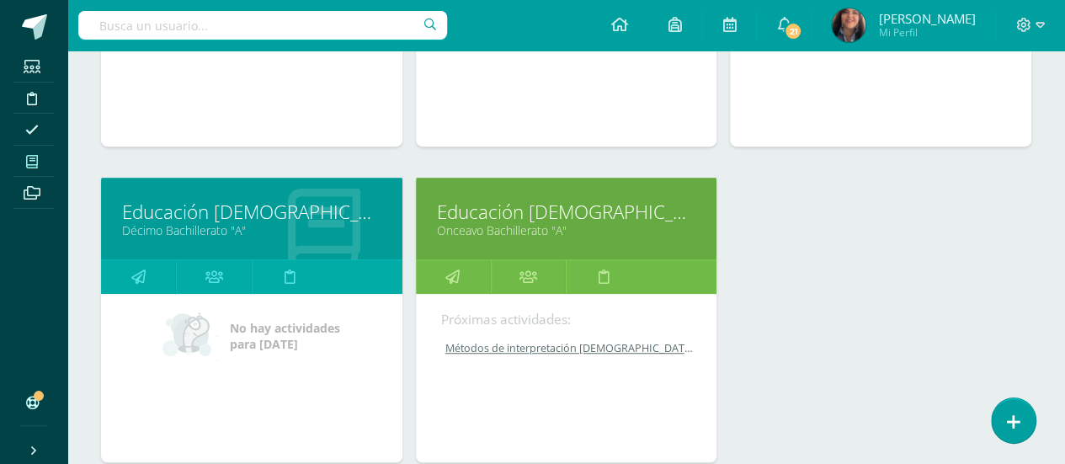
scroll to position [454, 0]
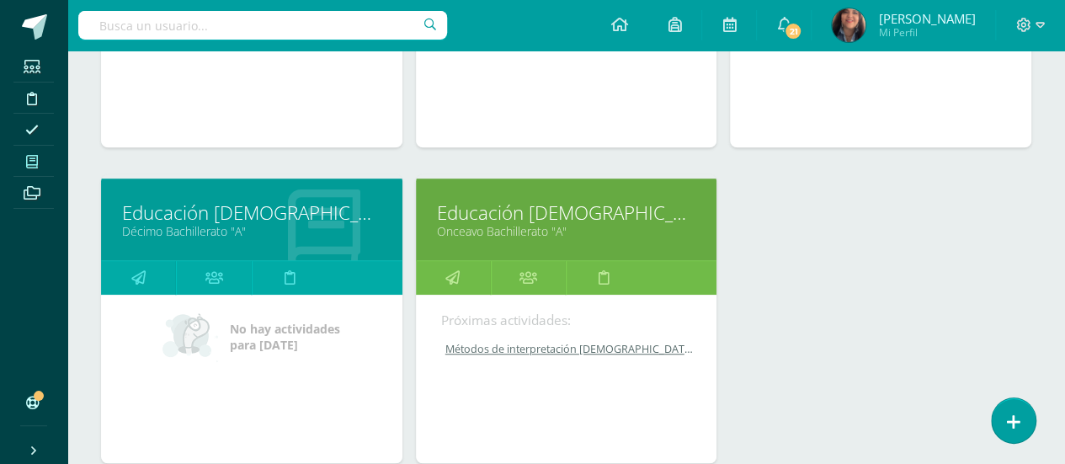
click at [257, 199] on link "Educación [DEMOGRAPHIC_DATA][PERSON_NAME] IV" at bounding box center [251, 212] width 259 height 26
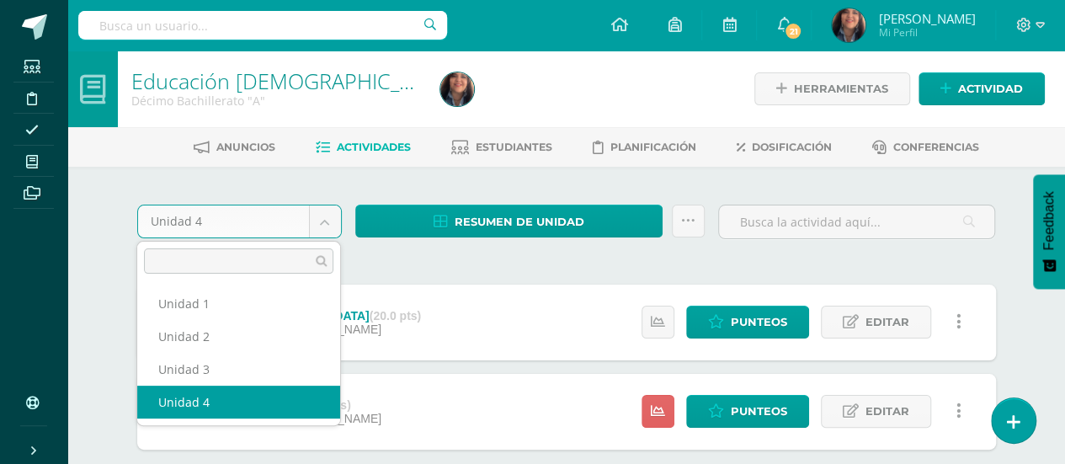
click at [323, 216] on body "Estudiantes Disciplina Asistencia Mis cursos Archivos Soporte Ayuda Reportar un…" at bounding box center [532, 280] width 1065 height 561
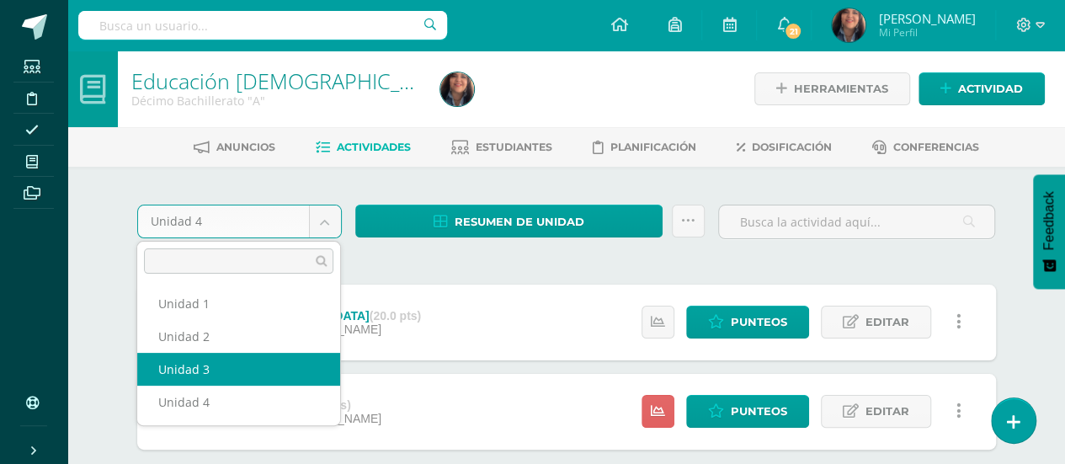
select select "Unidad 3"
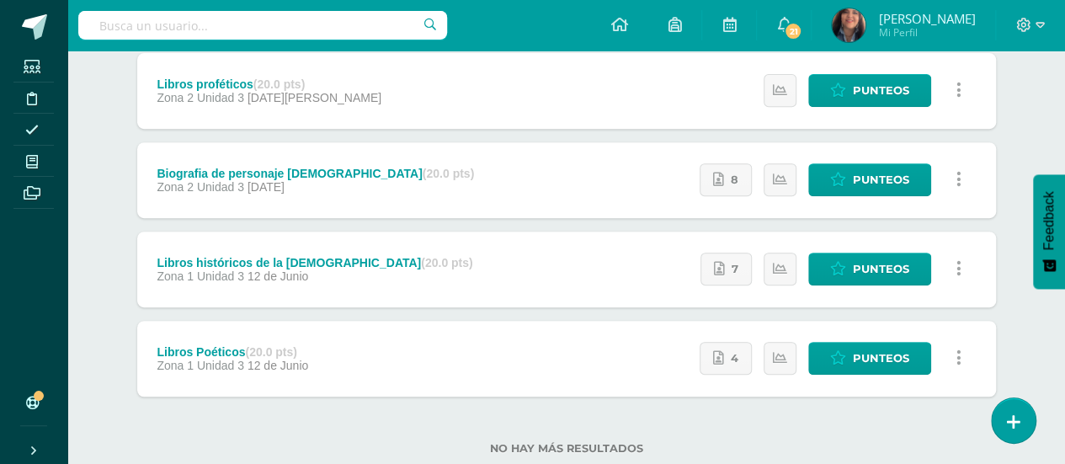
scroll to position [317, 0]
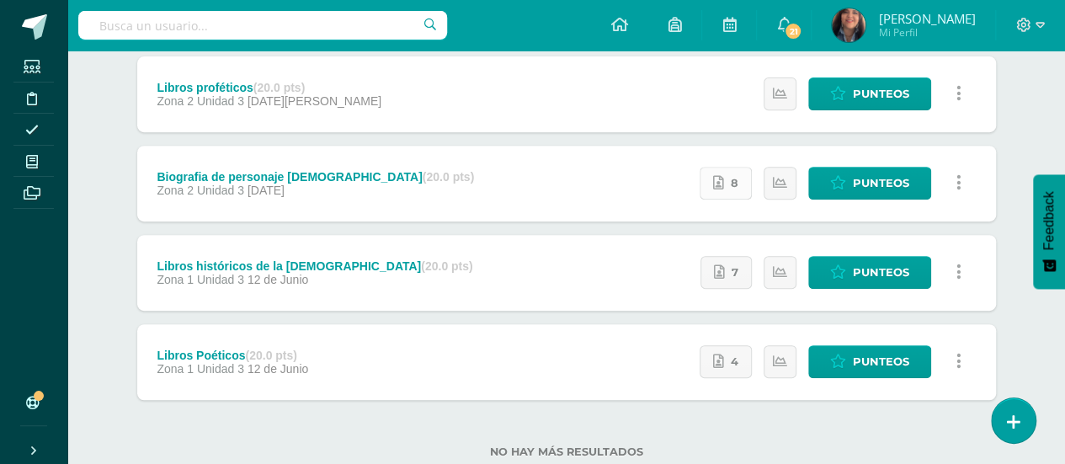
click at [727, 186] on link "8" at bounding box center [725, 183] width 52 height 33
click at [874, 186] on span "Punteos" at bounding box center [881, 182] width 56 height 31
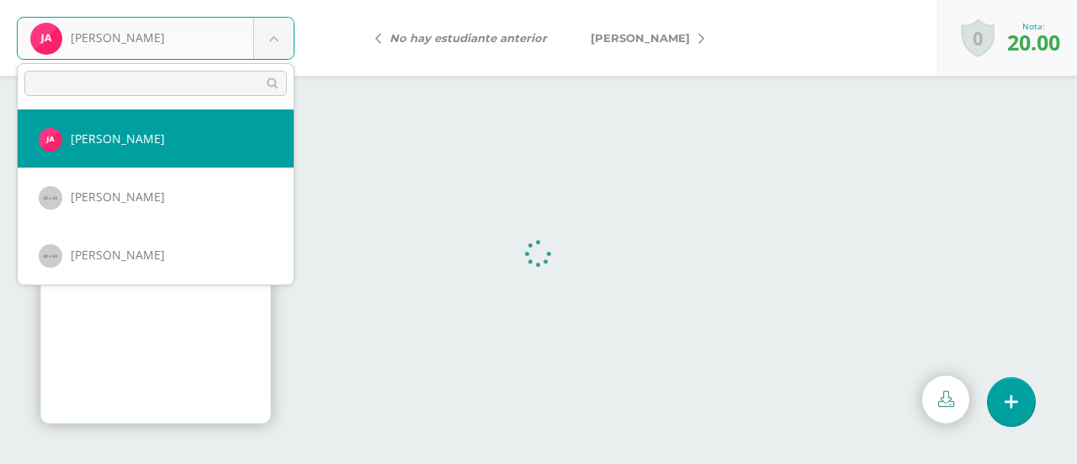
click at [279, 0] on body "Agustín, Juan Agustín, Juan Céspedes, Camila Estrada, Isaac Flores, Camila Godo…" at bounding box center [538, 0] width 1077 height 0
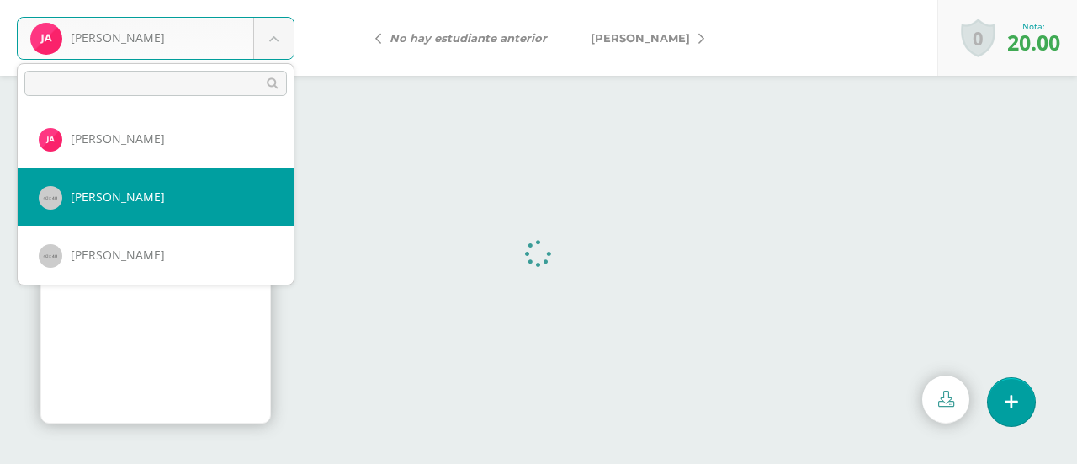
select select "93"
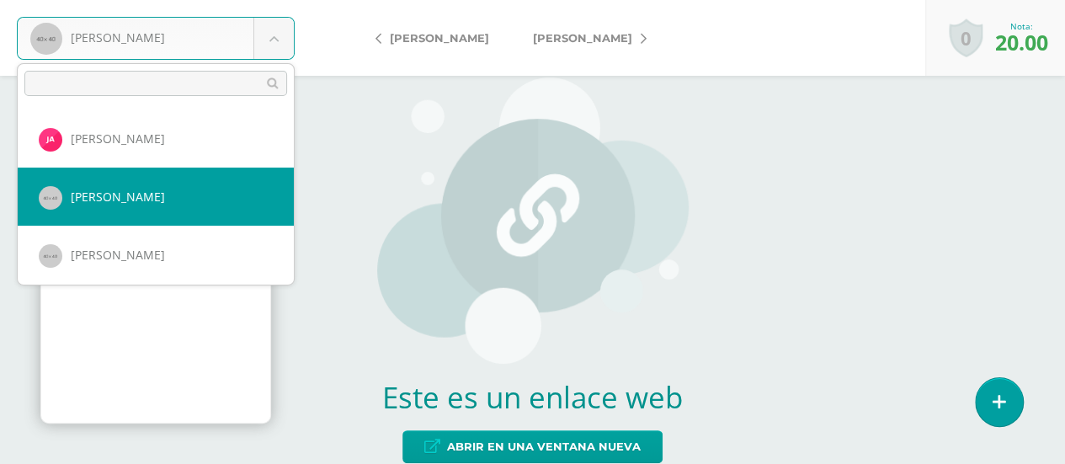
click at [278, 0] on body "Céspedes, Camila Agustín, Juan Céspedes, Camila Estrada, Isaac Flores, Camila G…" at bounding box center [532, 0] width 1065 height 0
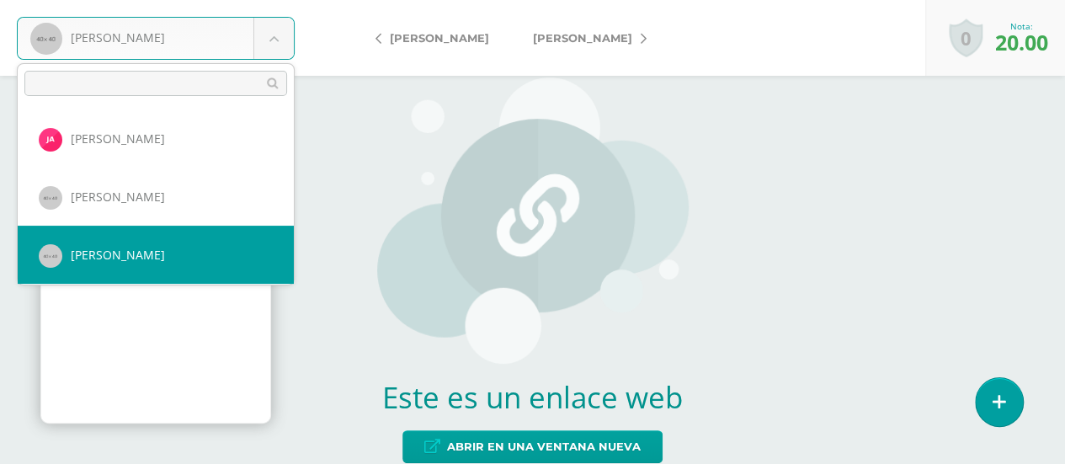
select select "94"
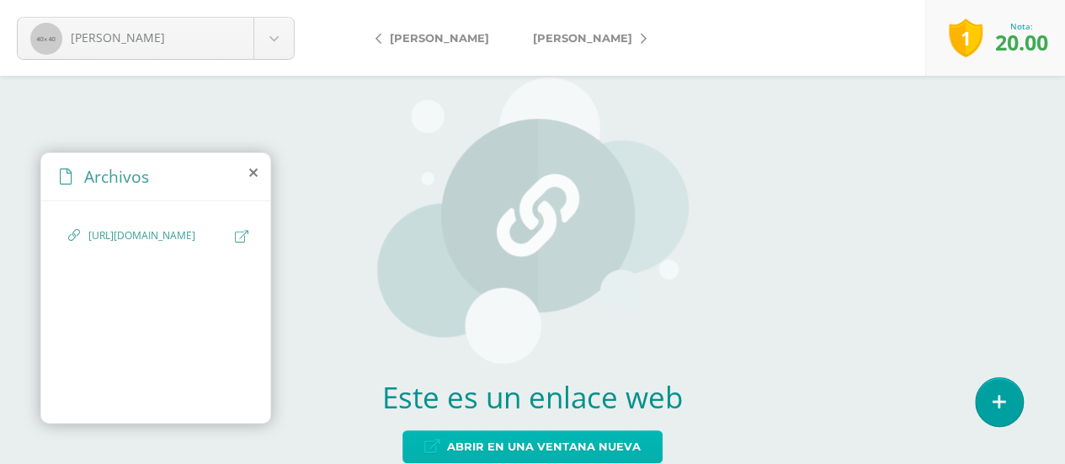
click at [480, 452] on span "Abrir en una ventana nueva" at bounding box center [544, 446] width 194 height 31
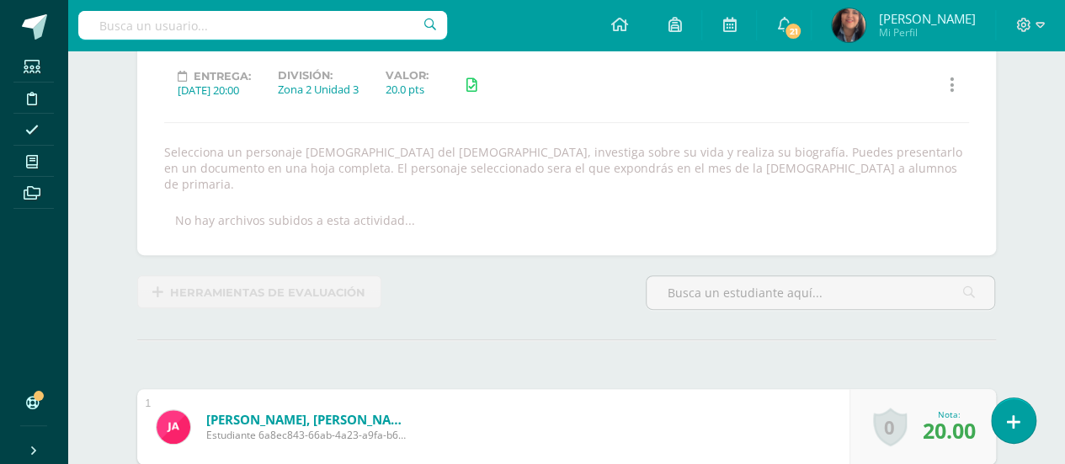
scroll to position [227, 0]
